Goal: Navigation & Orientation: Understand site structure

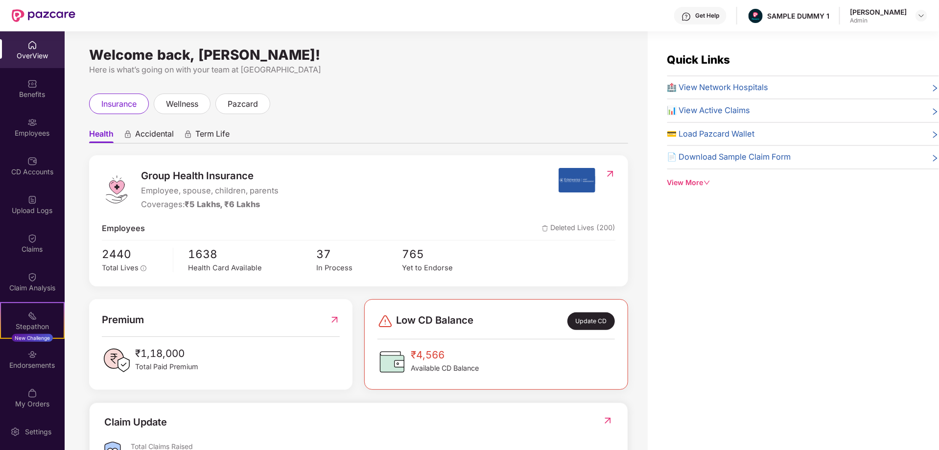
drag, startPoint x: 89, startPoint y: 57, endPoint x: 368, endPoint y: 56, distance: 278.4
click at [368, 56] on div "Welcome back, [PERSON_NAME]!" at bounding box center [358, 55] width 539 height 8
drag, startPoint x: 754, startPoint y: 12, endPoint x: 818, endPoint y: 20, distance: 65.0
click at [818, 20] on div "Get Help SAMPLE DUMMY 1 [PERSON_NAME] Shukla Admin" at bounding box center [500, 15] width 851 height 31
click at [580, 51] on div "Welcome back, [PERSON_NAME]!" at bounding box center [358, 55] width 539 height 8
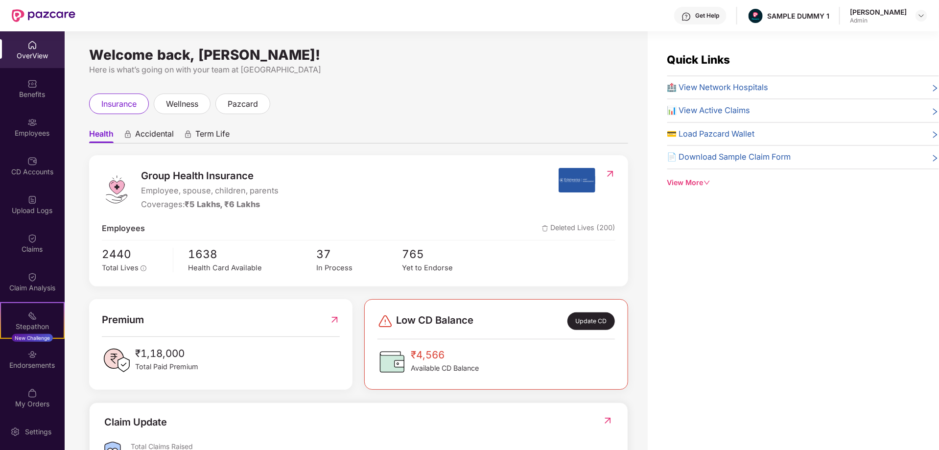
click at [148, 134] on span "Accidental" at bounding box center [154, 136] width 39 height 14
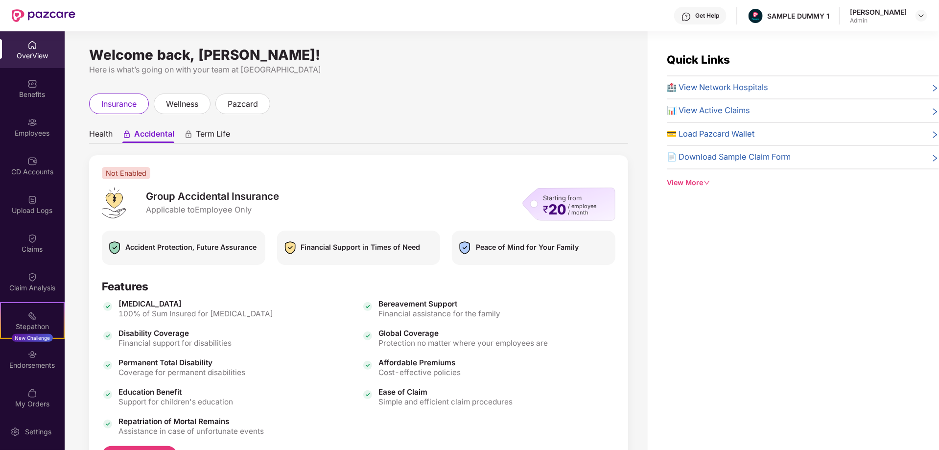
click at [103, 135] on span "Health" at bounding box center [100, 136] width 23 height 14
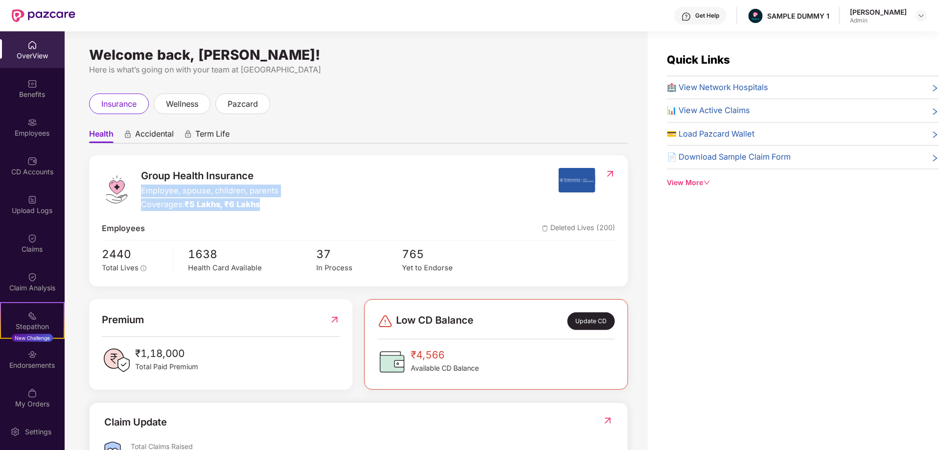
drag, startPoint x: 139, startPoint y: 192, endPoint x: 269, endPoint y: 207, distance: 130.5
click at [269, 207] on div "Group Health Insurance Employee, spouse, children, parents Coverages: ₹5 Lakhs,…" at bounding box center [330, 189] width 457 height 43
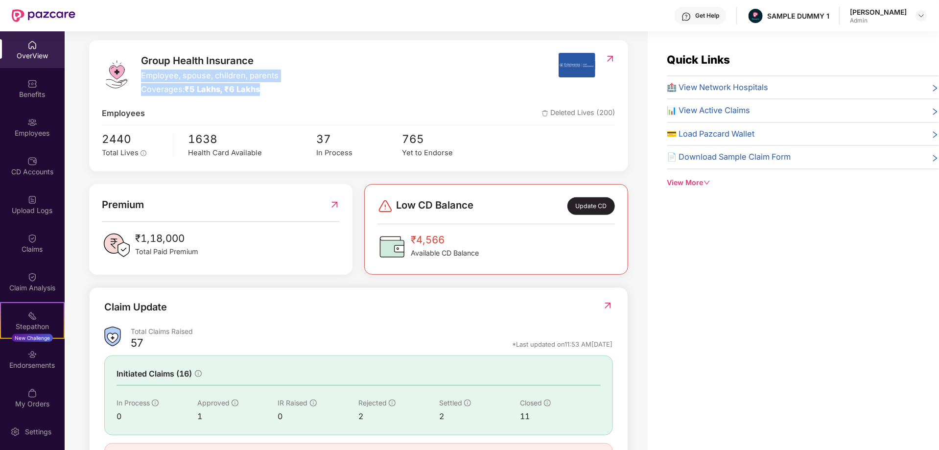
scroll to position [119, 0]
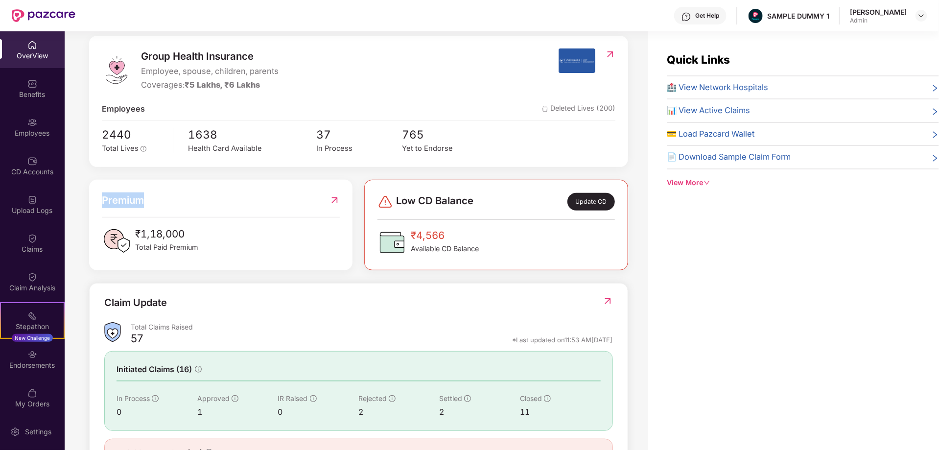
drag, startPoint x: 102, startPoint y: 200, endPoint x: 163, endPoint y: 195, distance: 61.9
click at [163, 195] on div "Premium" at bounding box center [221, 200] width 238 height 16
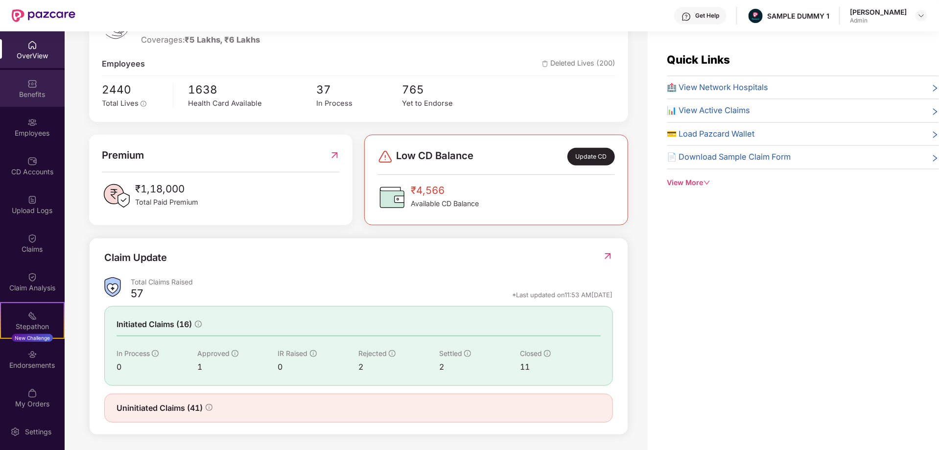
click at [29, 91] on div "Benefits" at bounding box center [32, 95] width 65 height 10
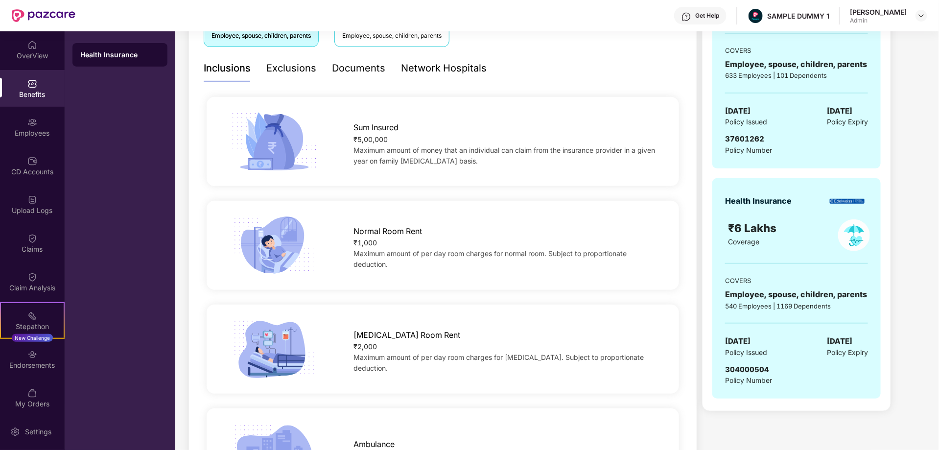
scroll to position [193, 0]
click at [292, 66] on div "Exclusions" at bounding box center [291, 67] width 50 height 15
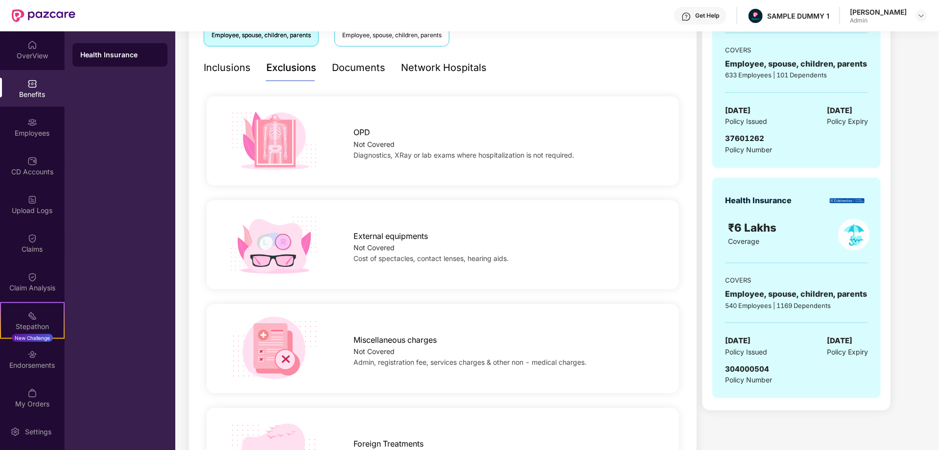
click at [351, 66] on div "Documents" at bounding box center [358, 67] width 53 height 15
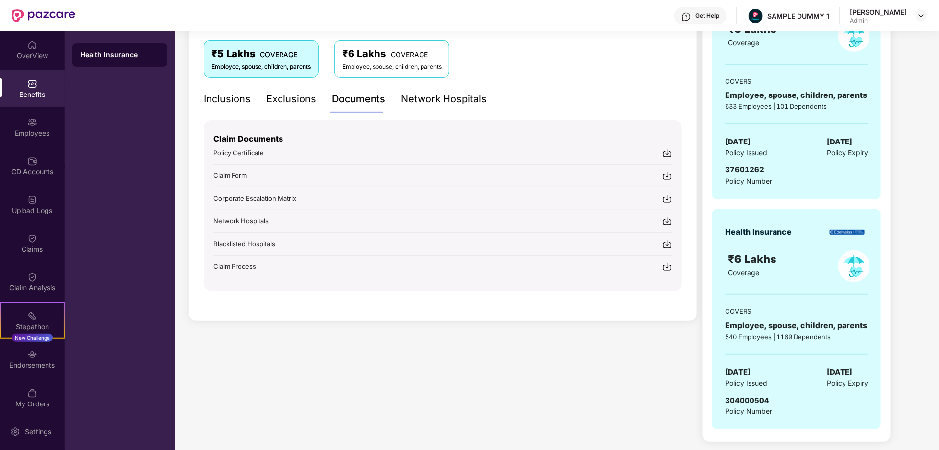
scroll to position [160, 0]
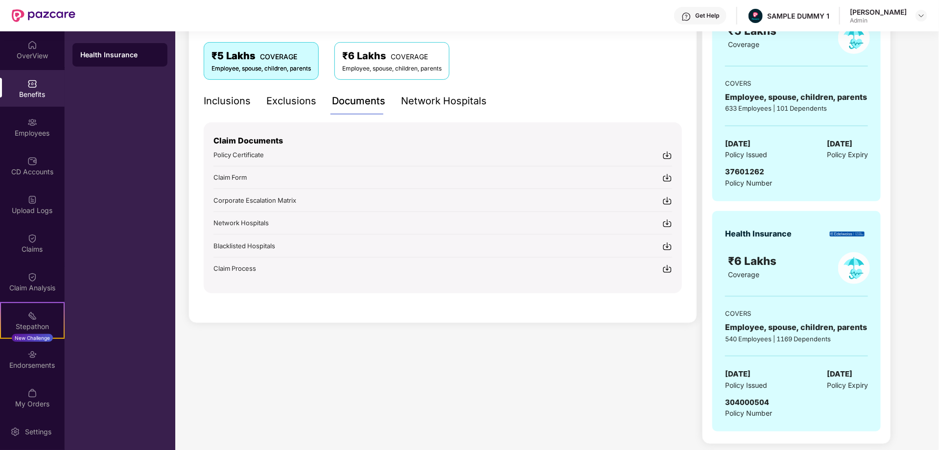
click at [430, 105] on div "Network Hospitals" at bounding box center [444, 100] width 86 height 15
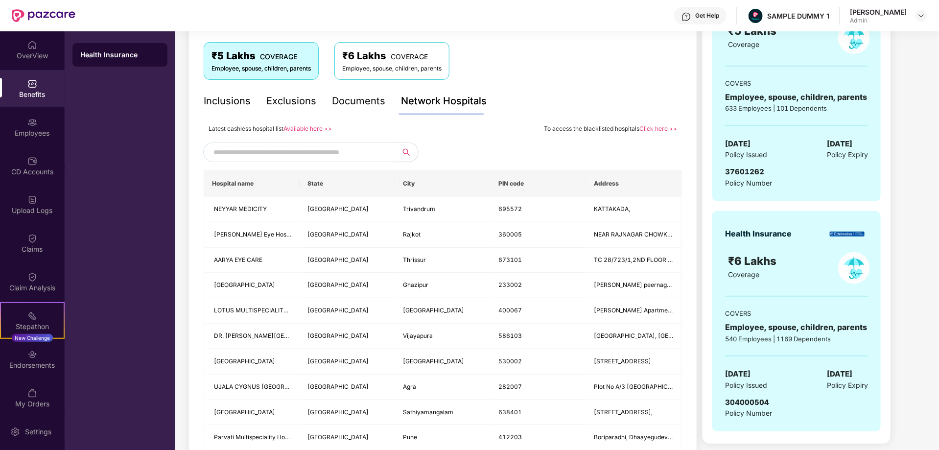
click at [349, 152] on input "text" at bounding box center [296, 152] width 167 height 15
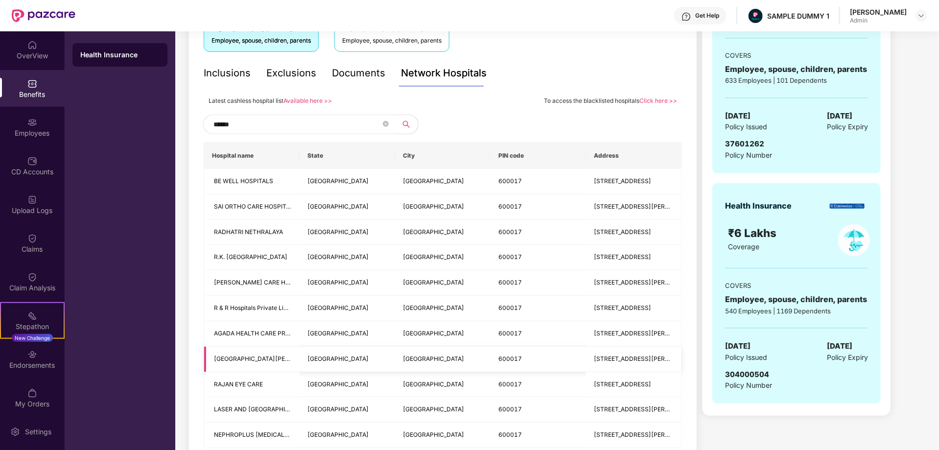
scroll to position [182, 0]
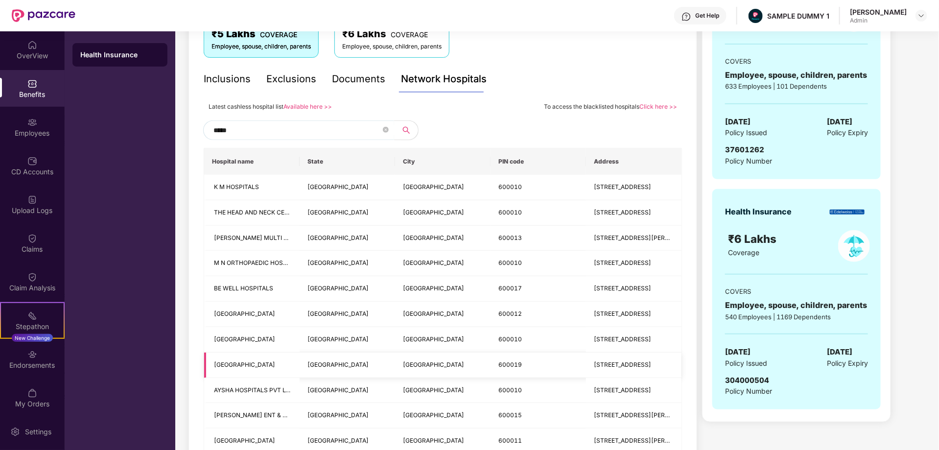
type input "******"
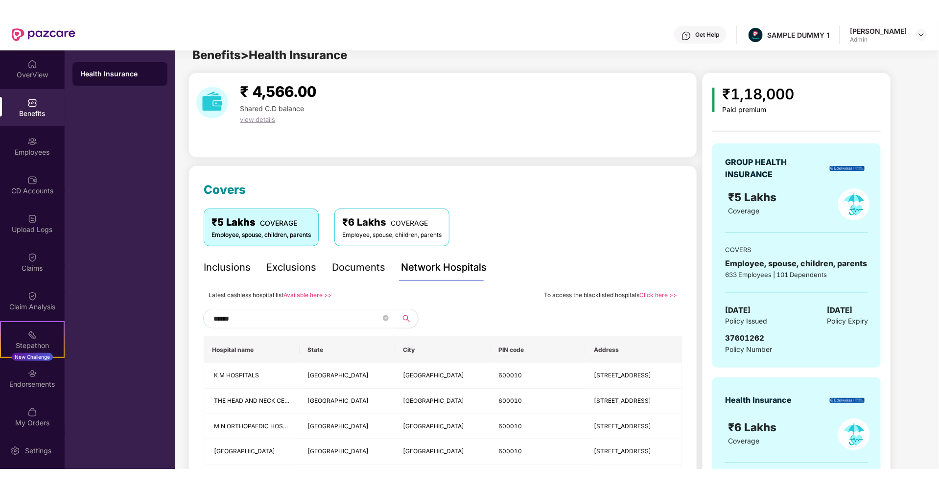
scroll to position [0, 0]
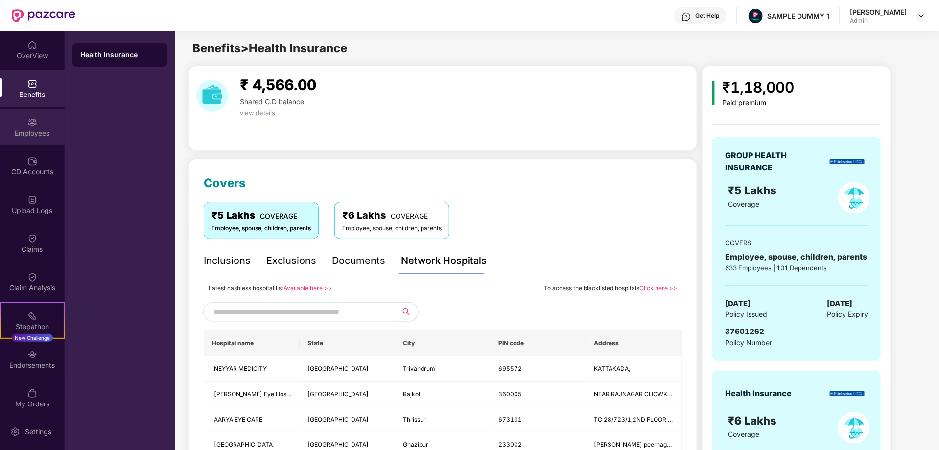
click at [32, 132] on div "Employees" at bounding box center [32, 133] width 65 height 10
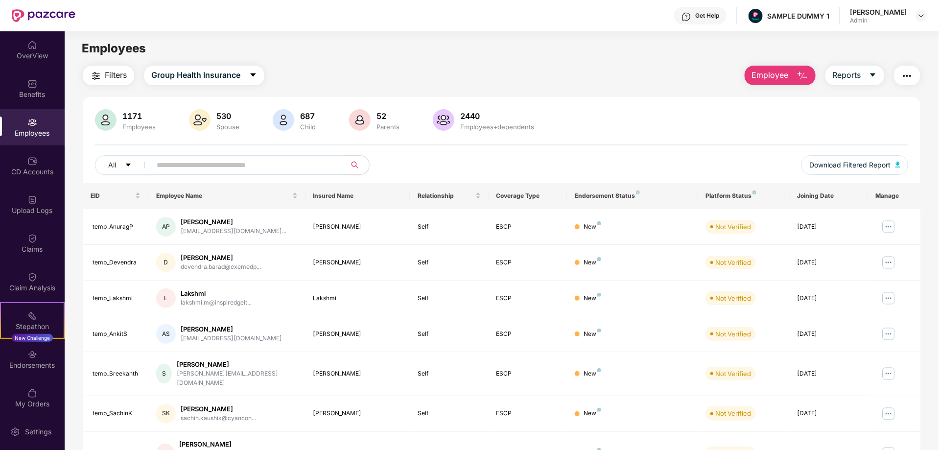
click at [781, 72] on span "Employee" at bounding box center [770, 75] width 37 height 12
click at [858, 73] on span "Reports" at bounding box center [846, 75] width 28 height 12
click at [790, 69] on button "Employee" at bounding box center [779, 76] width 71 height 20
click at [865, 72] on button "Reports" at bounding box center [854, 76] width 59 height 20
click at [903, 73] on img "button" at bounding box center [907, 76] width 12 height 12
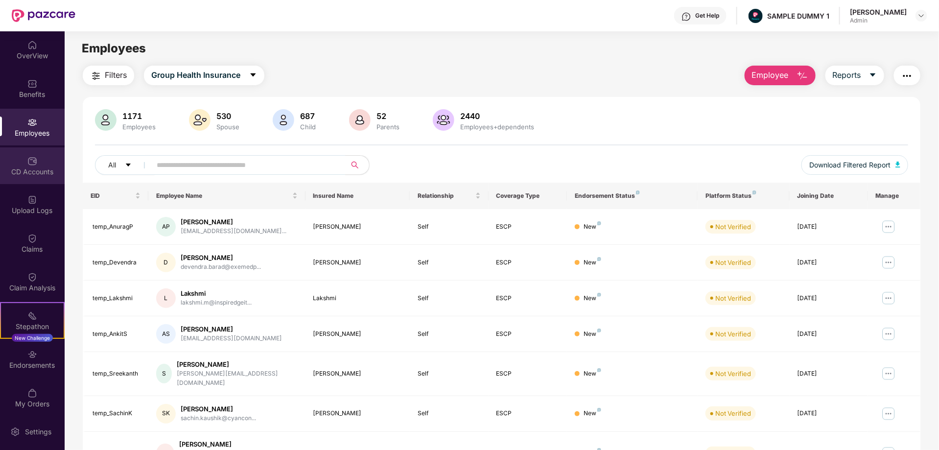
click at [23, 167] on div "CD Accounts" at bounding box center [32, 172] width 65 height 10
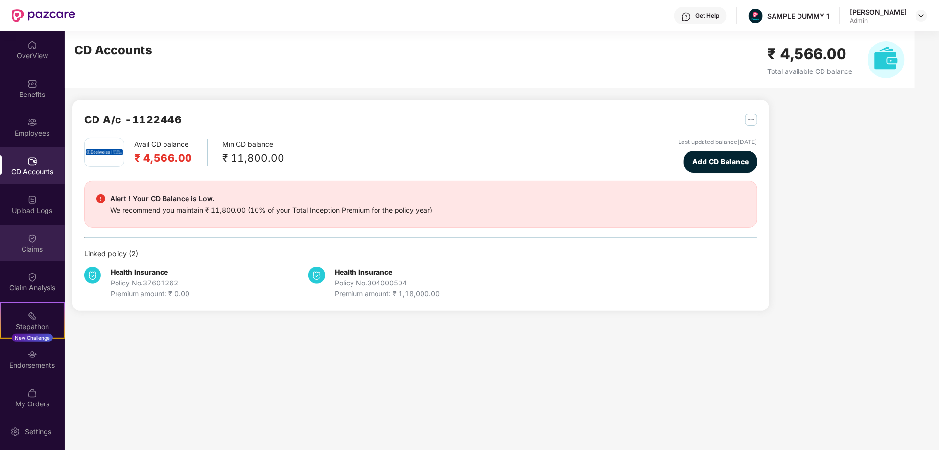
click at [32, 254] on div "Claims" at bounding box center [32, 243] width 65 height 37
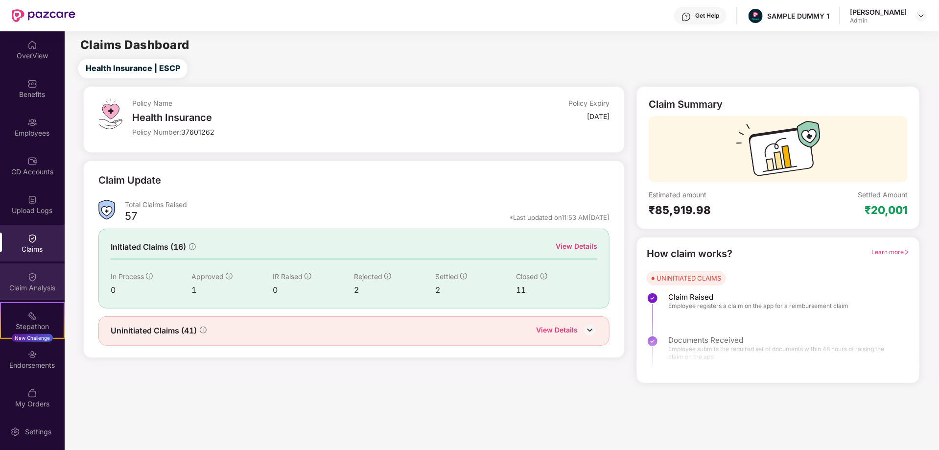
click at [28, 280] on img at bounding box center [32, 277] width 10 height 10
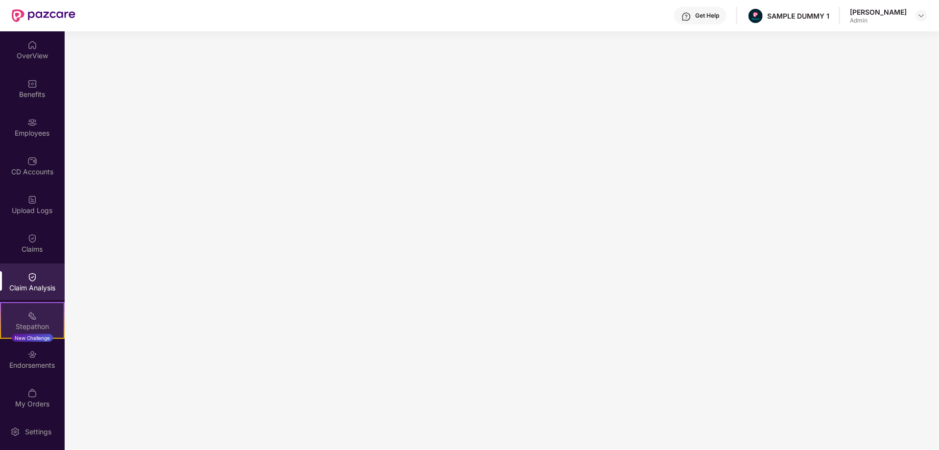
click at [27, 319] on img at bounding box center [32, 316] width 10 height 10
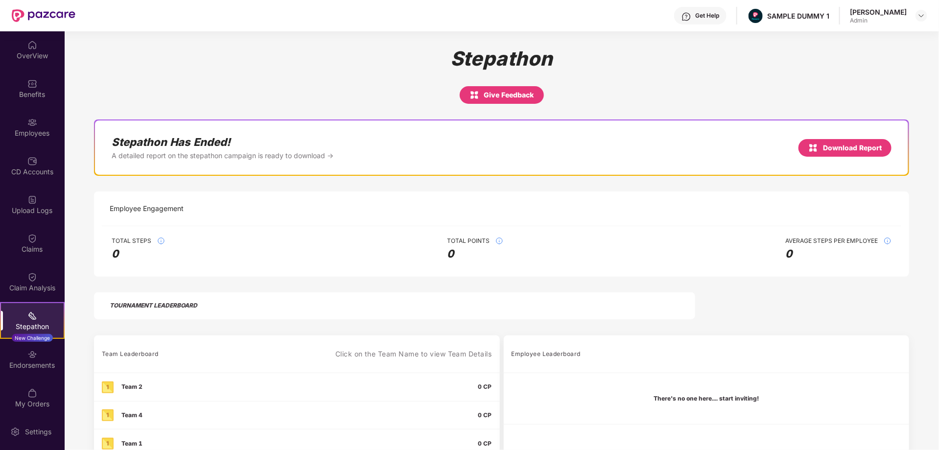
click at [695, 14] on div "Get Help" at bounding box center [707, 16] width 24 height 8
